Goal: Task Accomplishment & Management: Manage account settings

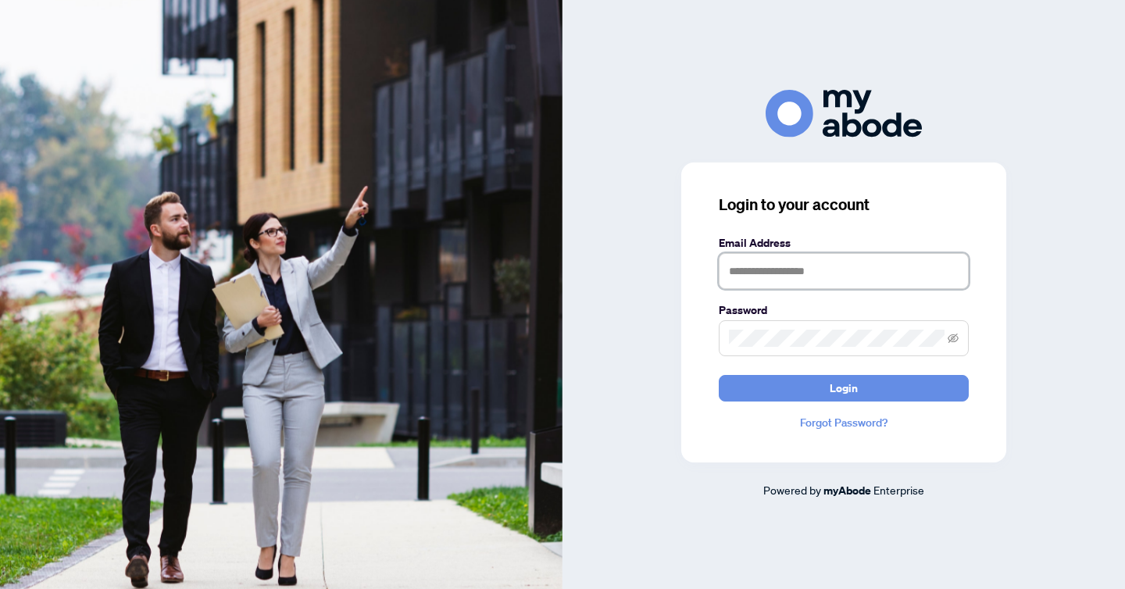
click at [758, 262] on input "text" at bounding box center [844, 271] width 250 height 36
type input "**********"
click at [719, 375] on button "Login" at bounding box center [844, 388] width 250 height 27
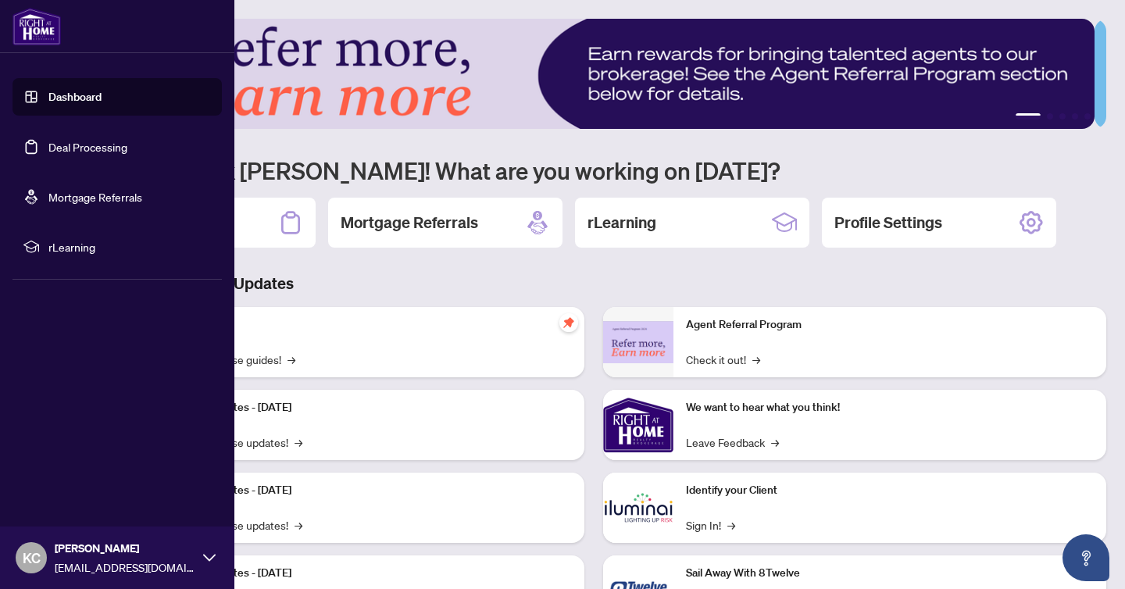
click at [65, 95] on link "Dashboard" at bounding box center [74, 97] width 53 height 14
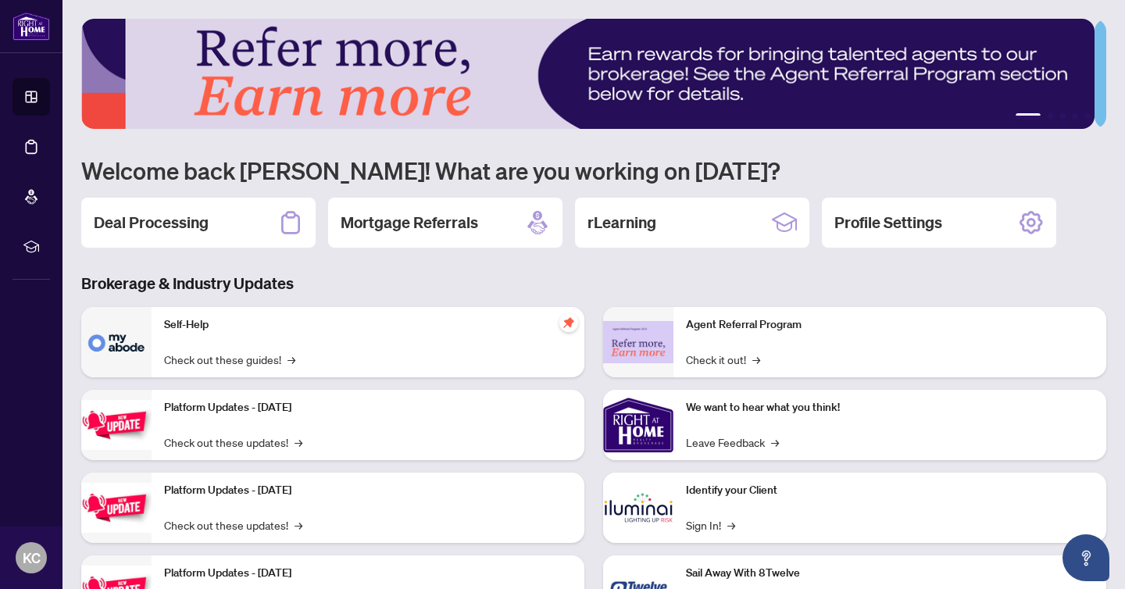
click at [733, 289] on h3 "Brokerage & Industry Updates" at bounding box center [593, 284] width 1025 height 22
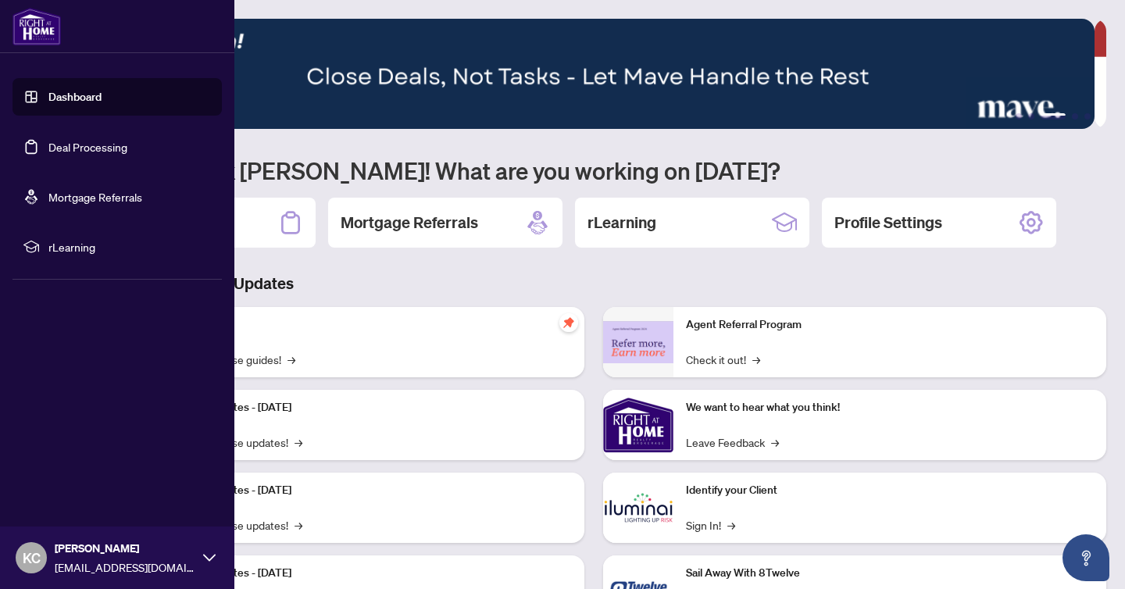
click at [79, 100] on link "Dashboard" at bounding box center [74, 97] width 53 height 14
click at [97, 147] on link "Deal Processing" at bounding box center [87, 147] width 79 height 14
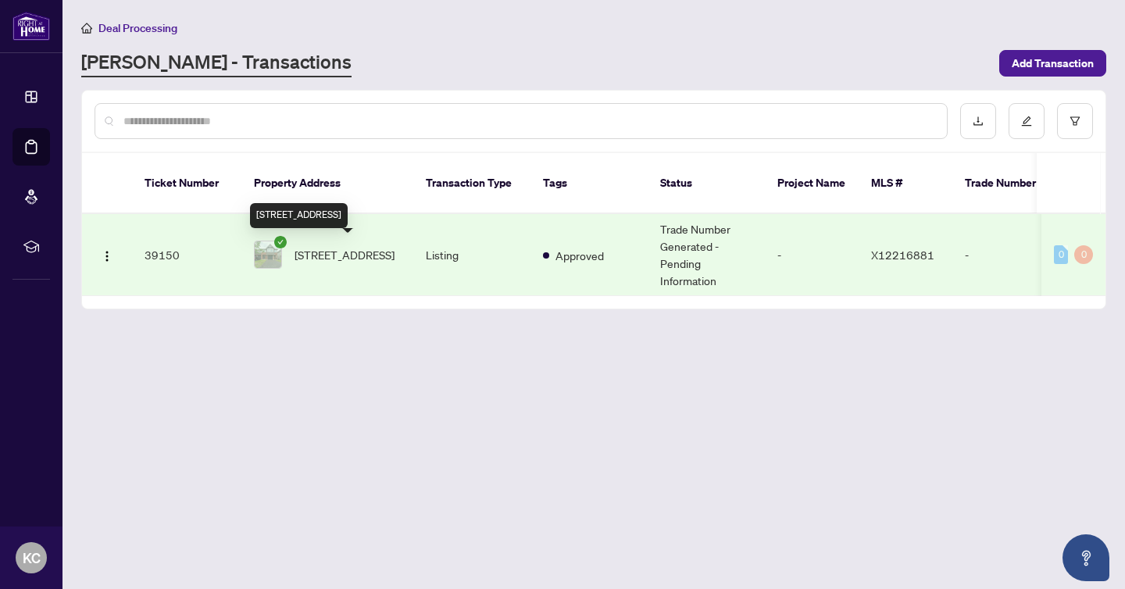
click at [348, 254] on span "[STREET_ADDRESS]" at bounding box center [345, 254] width 100 height 17
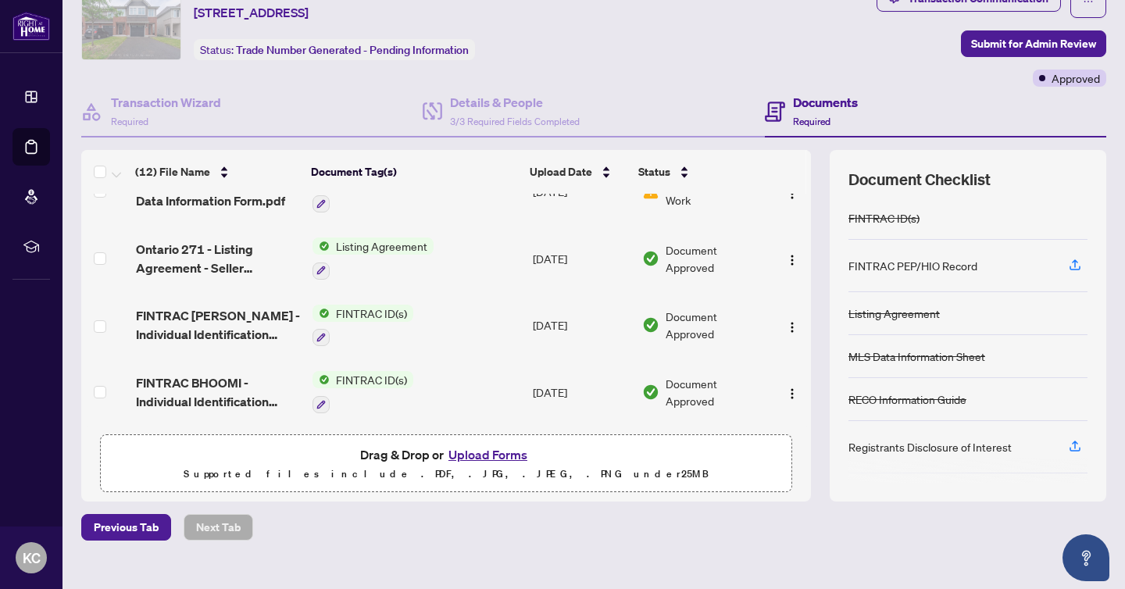
scroll to position [89, 0]
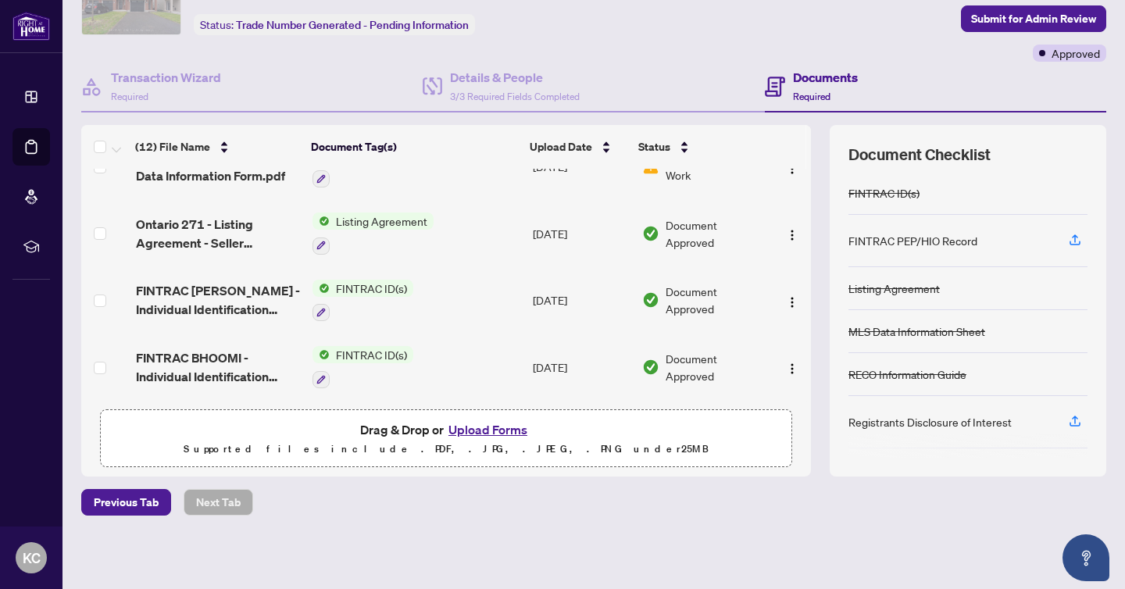
click at [493, 431] on button "Upload Forms" at bounding box center [488, 430] width 88 height 20
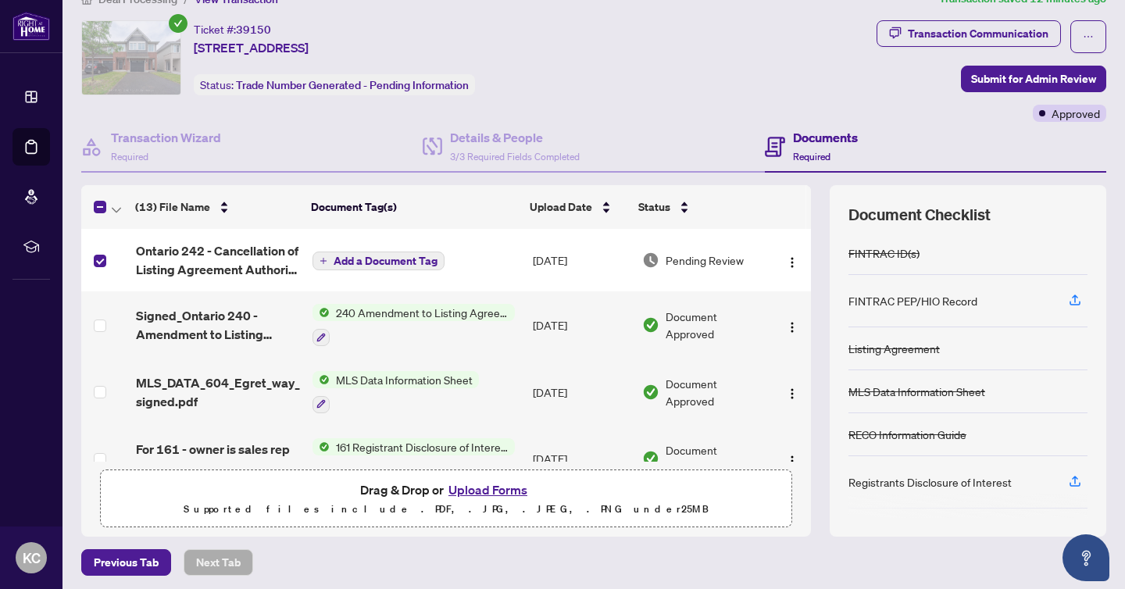
scroll to position [22, 0]
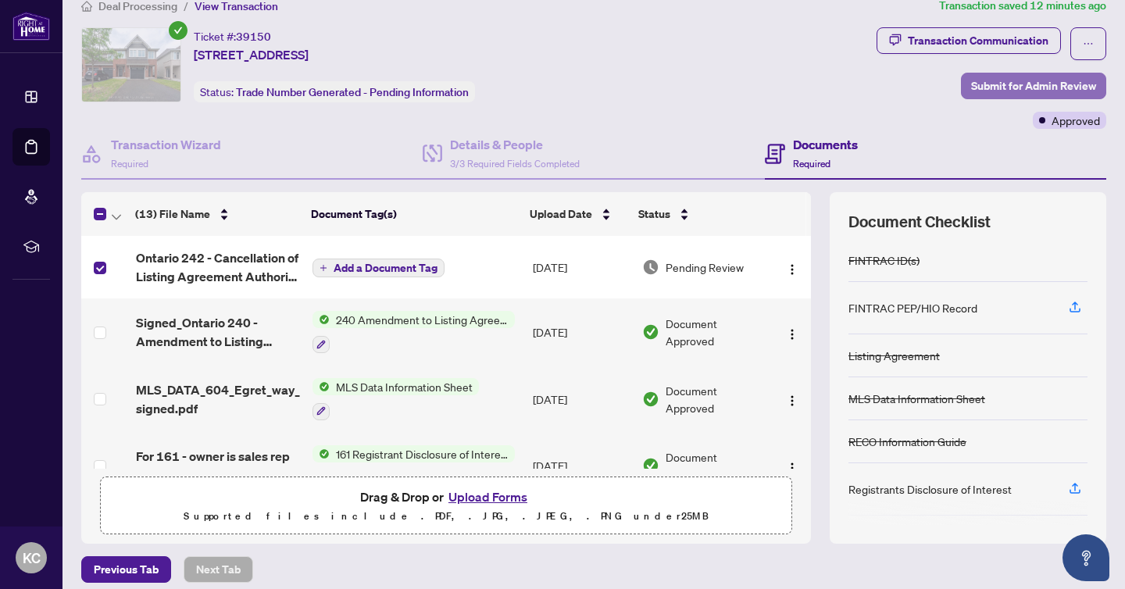
click at [992, 85] on span "Submit for Admin Review" at bounding box center [1033, 85] width 125 height 25
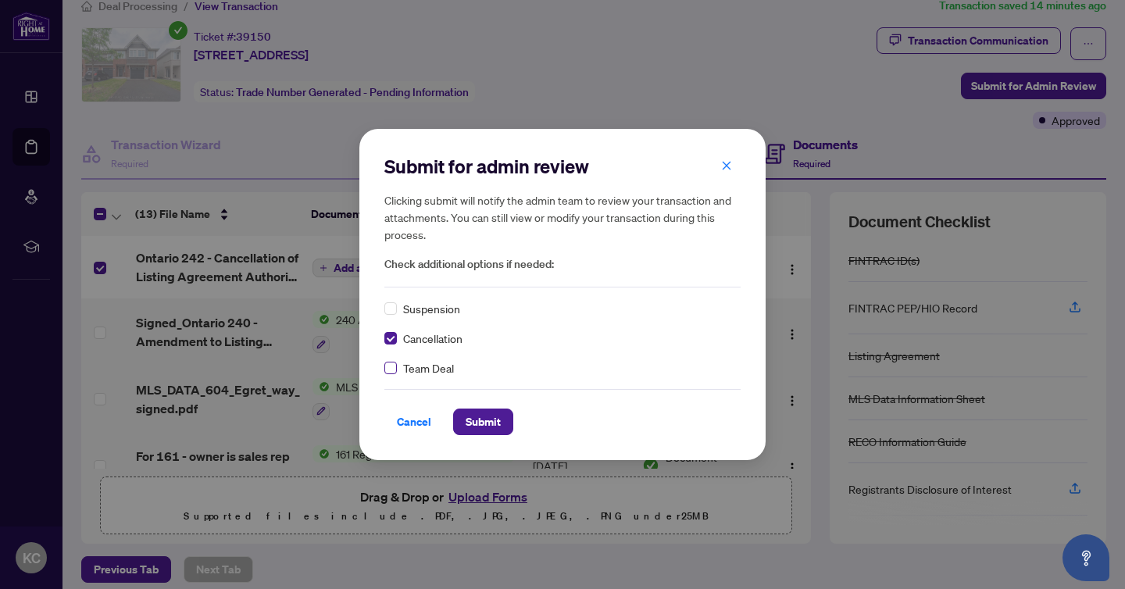
click at [391, 374] on label at bounding box center [390, 367] width 12 height 17
click at [466, 427] on span "Submit" at bounding box center [483, 421] width 35 height 25
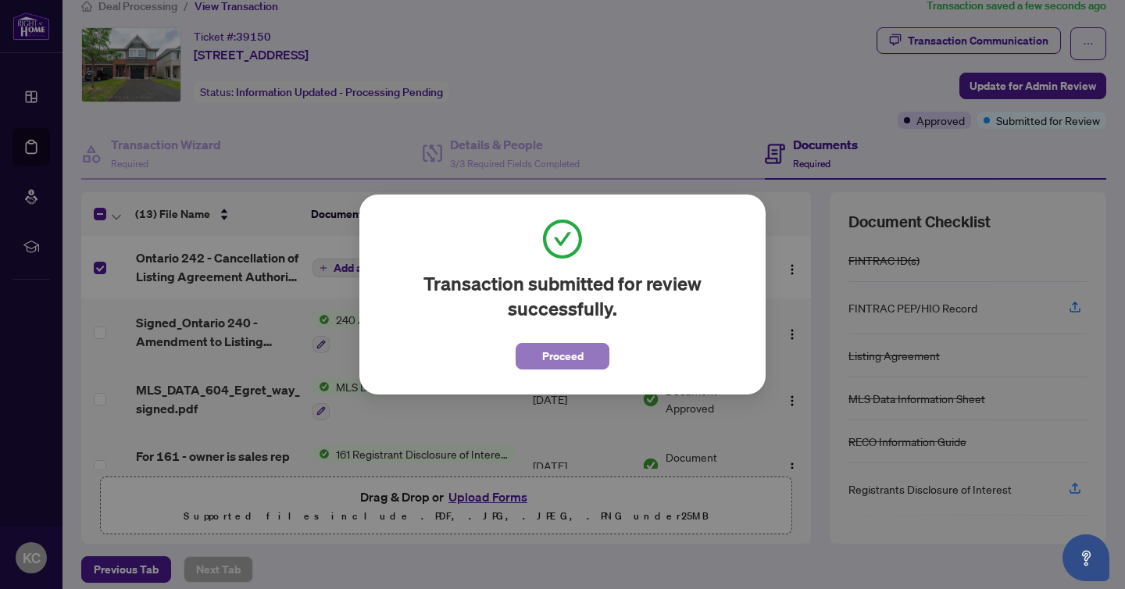
click at [565, 365] on span "Proceed" at bounding box center [562, 356] width 41 height 25
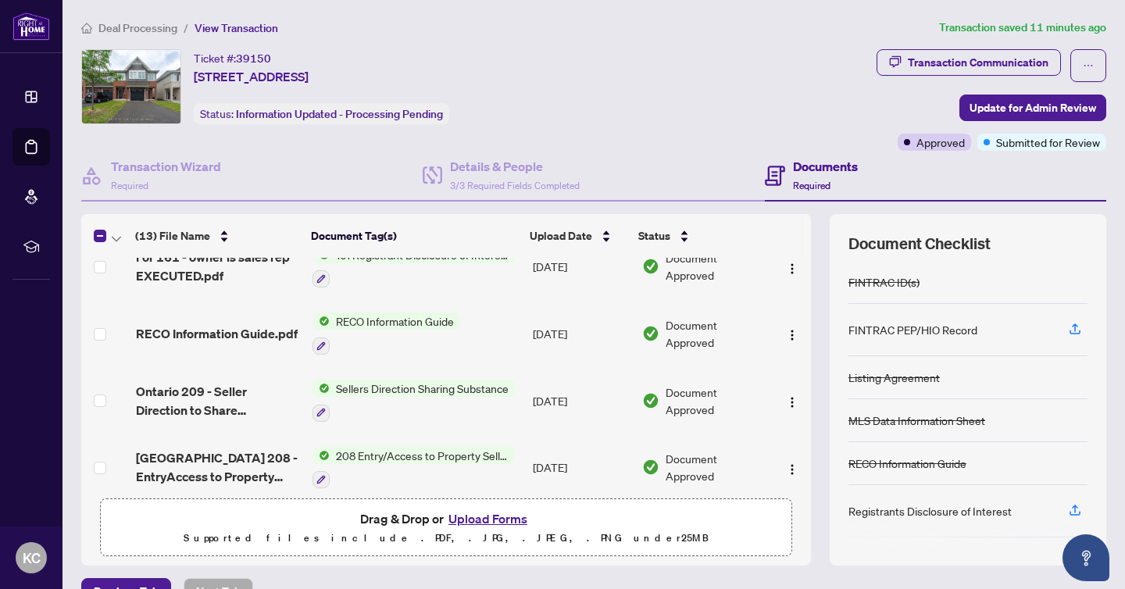
scroll to position [0, 0]
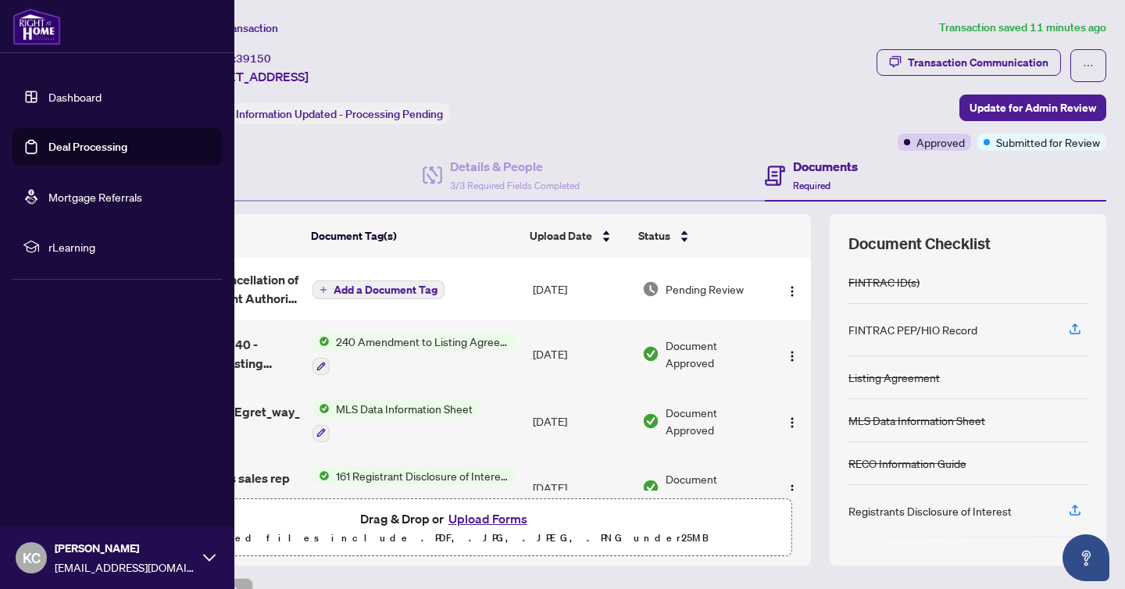
click at [23, 29] on img at bounding box center [36, 26] width 48 height 37
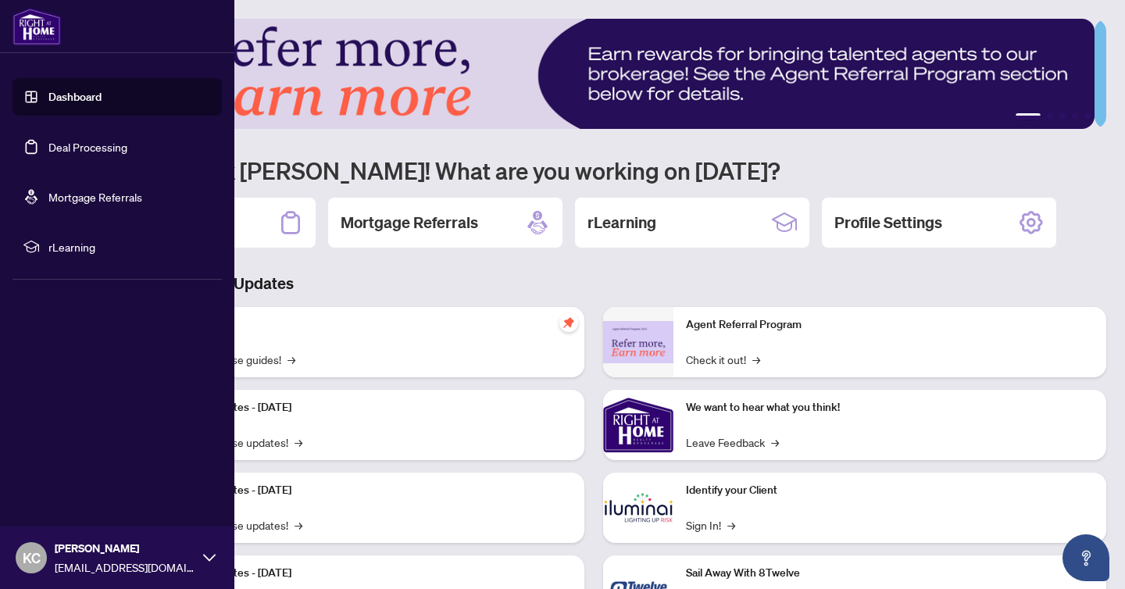
click at [60, 96] on link "Dashboard" at bounding box center [74, 97] width 53 height 14
click at [215, 553] on icon at bounding box center [209, 558] width 12 height 12
click at [78, 462] on span "Logout" at bounding box center [62, 464] width 35 height 25
